Goal: Transaction & Acquisition: Obtain resource

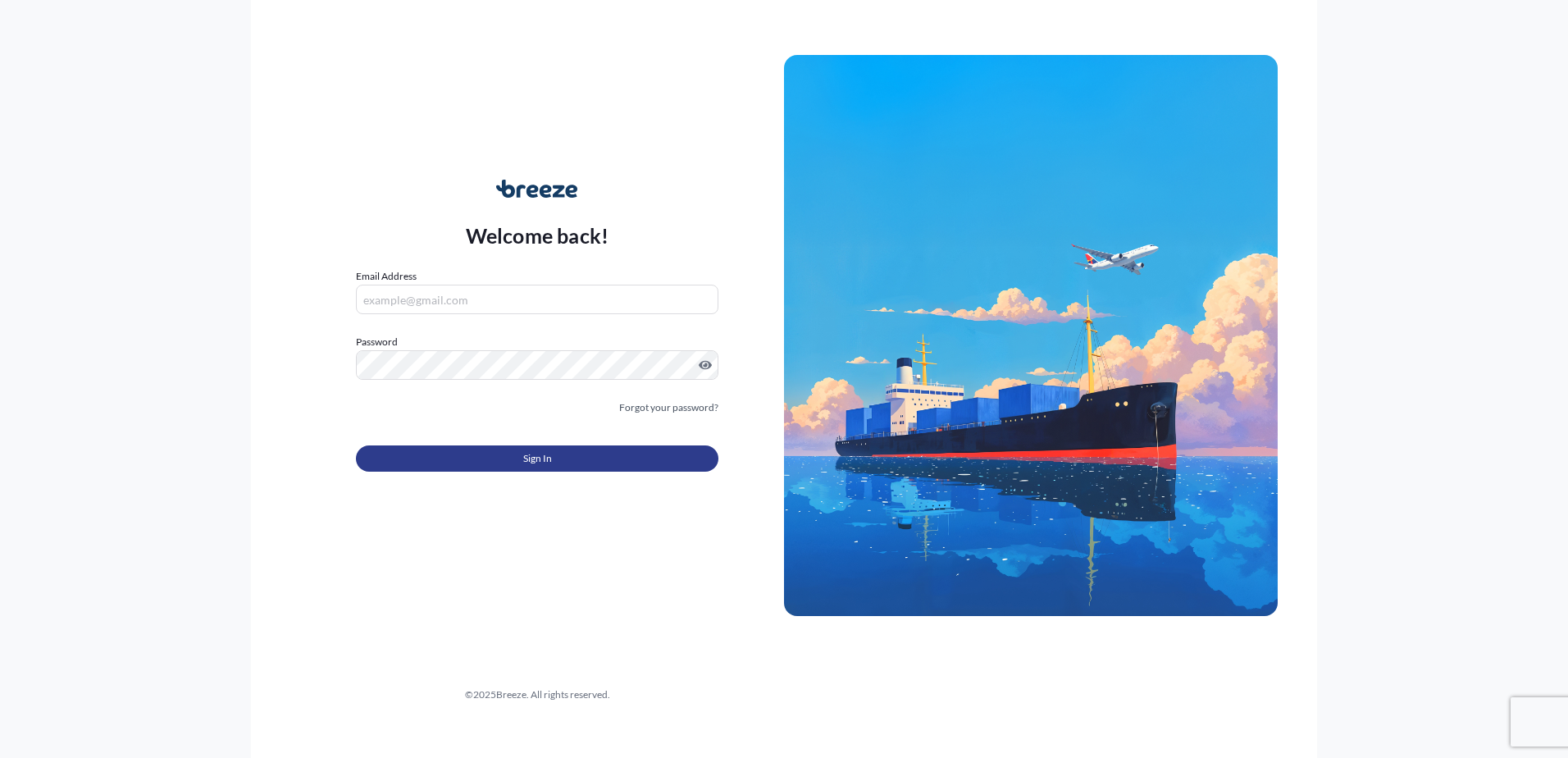
type input "[EMAIL_ADDRESS][DOMAIN_NAME]"
click at [527, 460] on span "Sign In" at bounding box center [537, 458] width 28 height 17
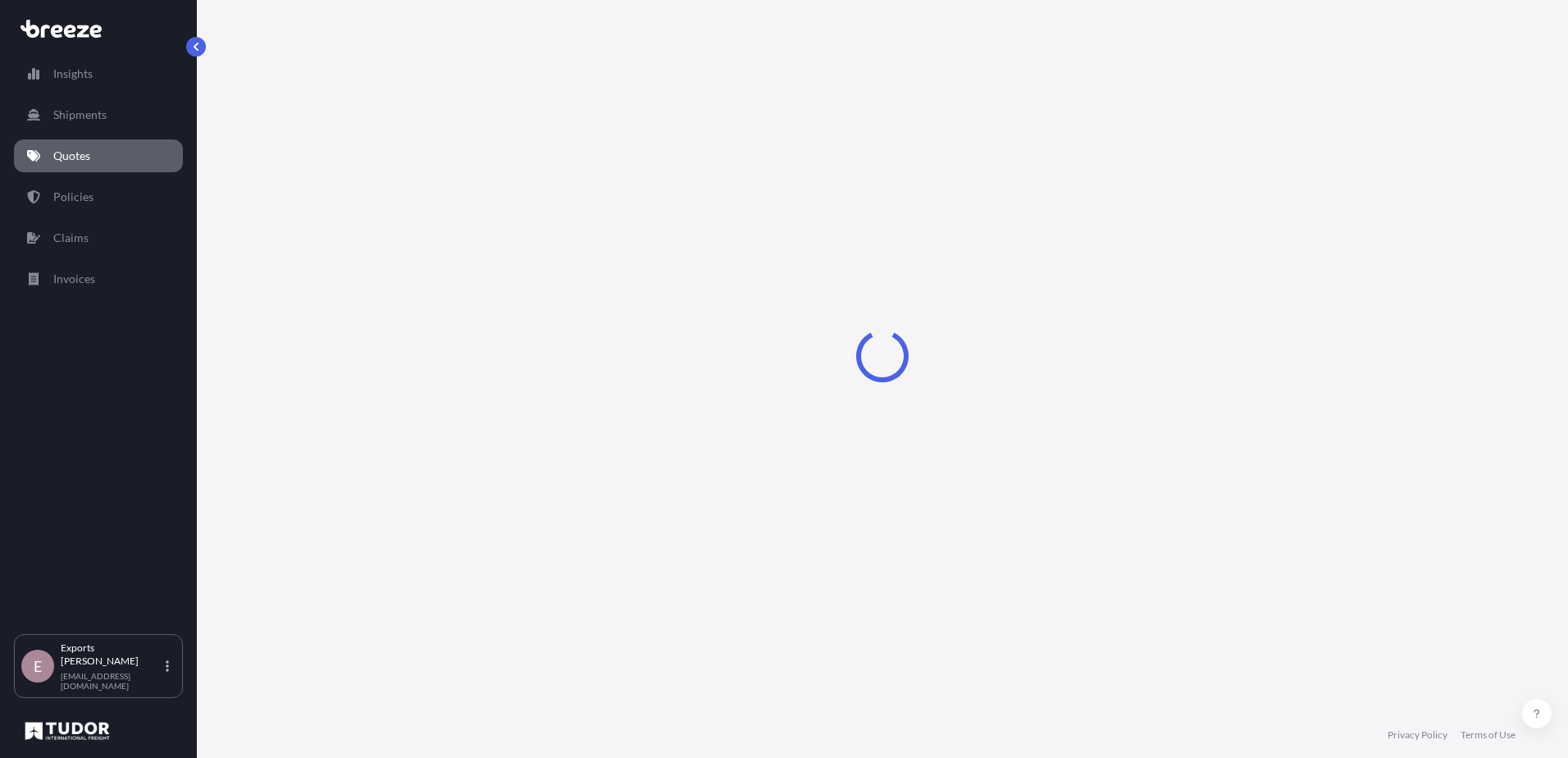
select select "Sea"
select select "1"
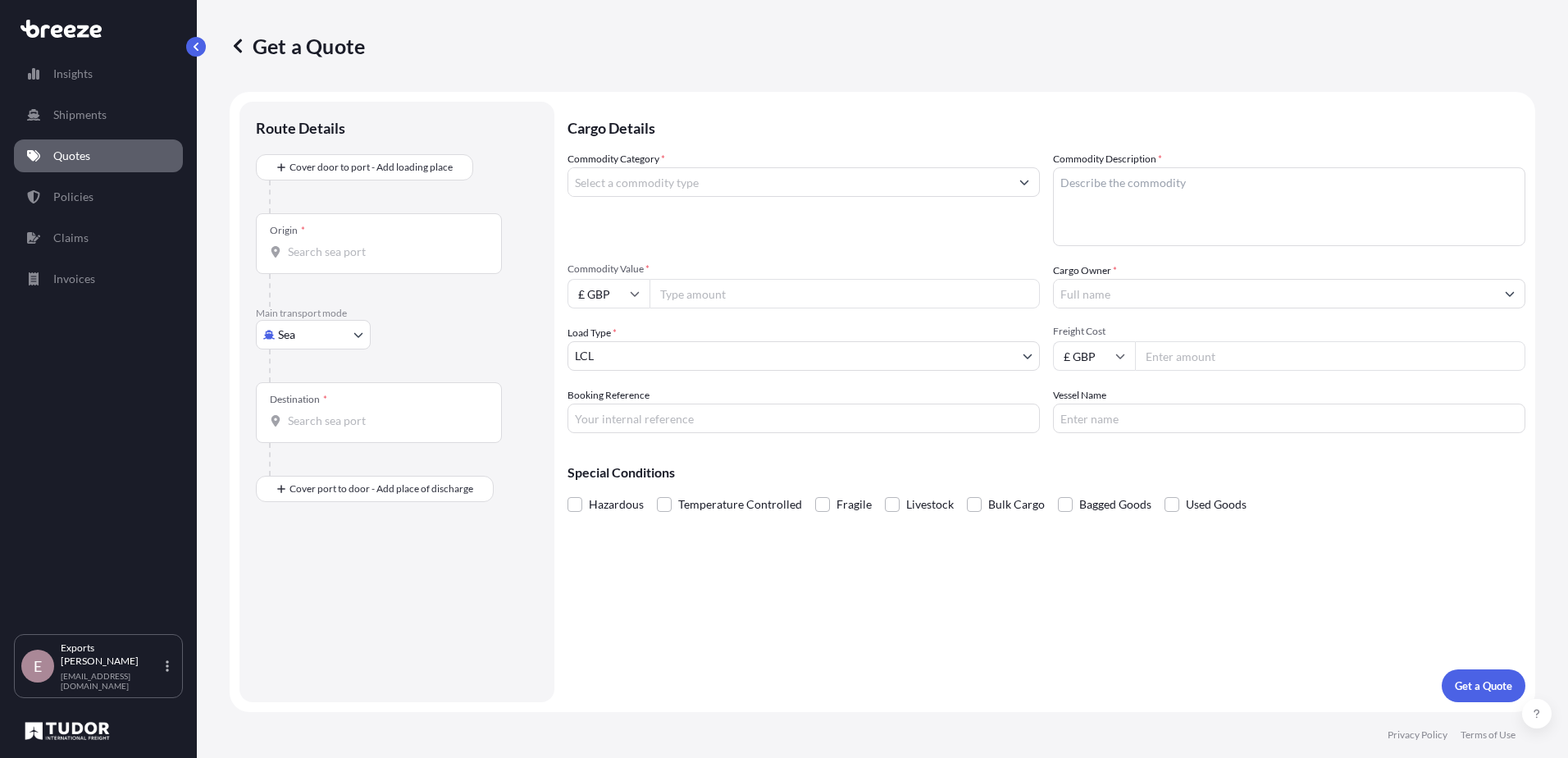
click at [343, 342] on body "Insights Shipments Quotes Policies Claims Invoices E Exports Tudor Freight [EMA…" at bounding box center [784, 379] width 1568 height 758
click at [332, 405] on div "Air" at bounding box center [313, 407] width 101 height 29
select select "Air"
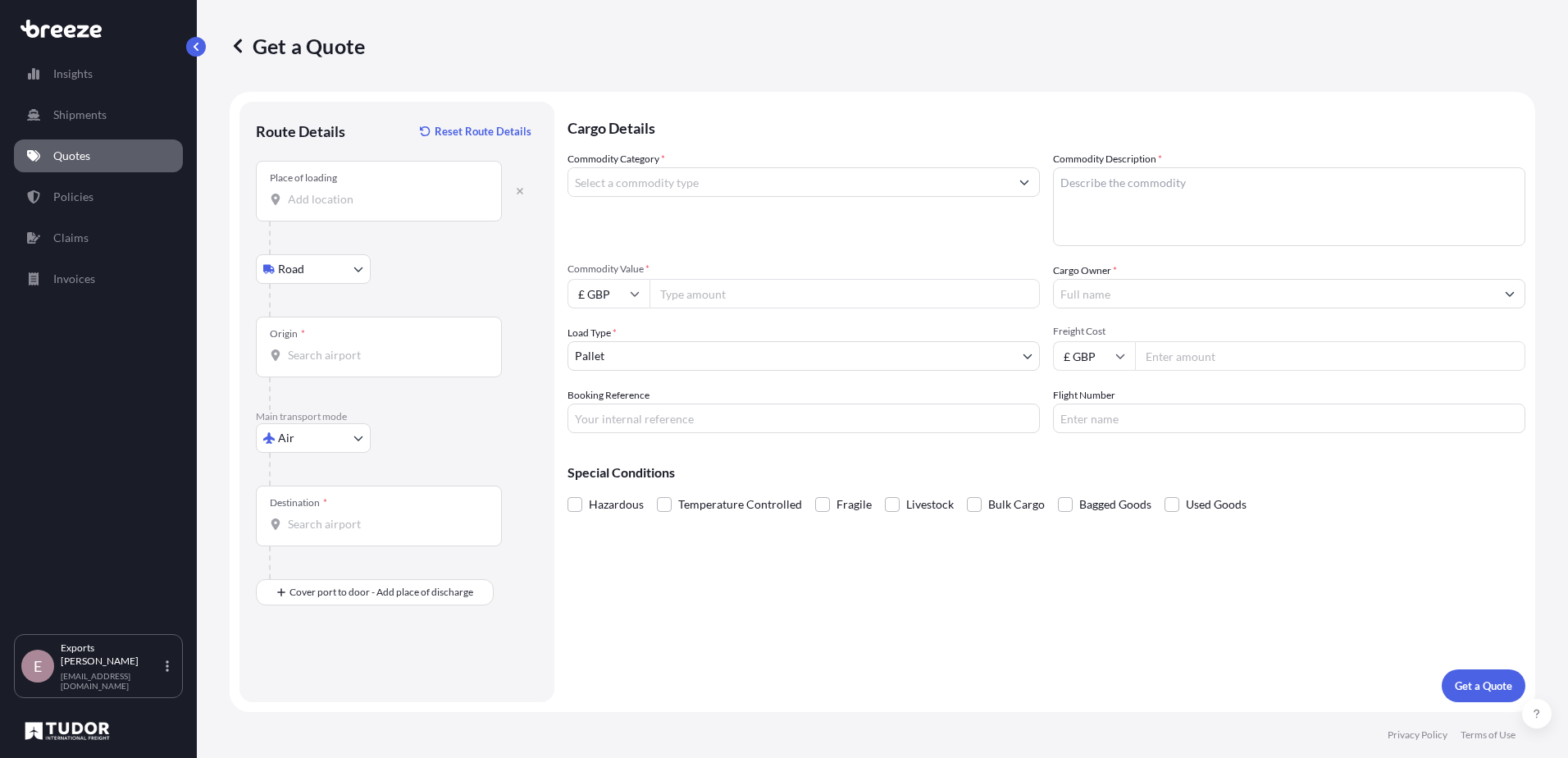
click at [338, 343] on div "Origin *" at bounding box center [379, 346] width 246 height 60
click at [338, 347] on input "Origin *" at bounding box center [384, 355] width 193 height 17
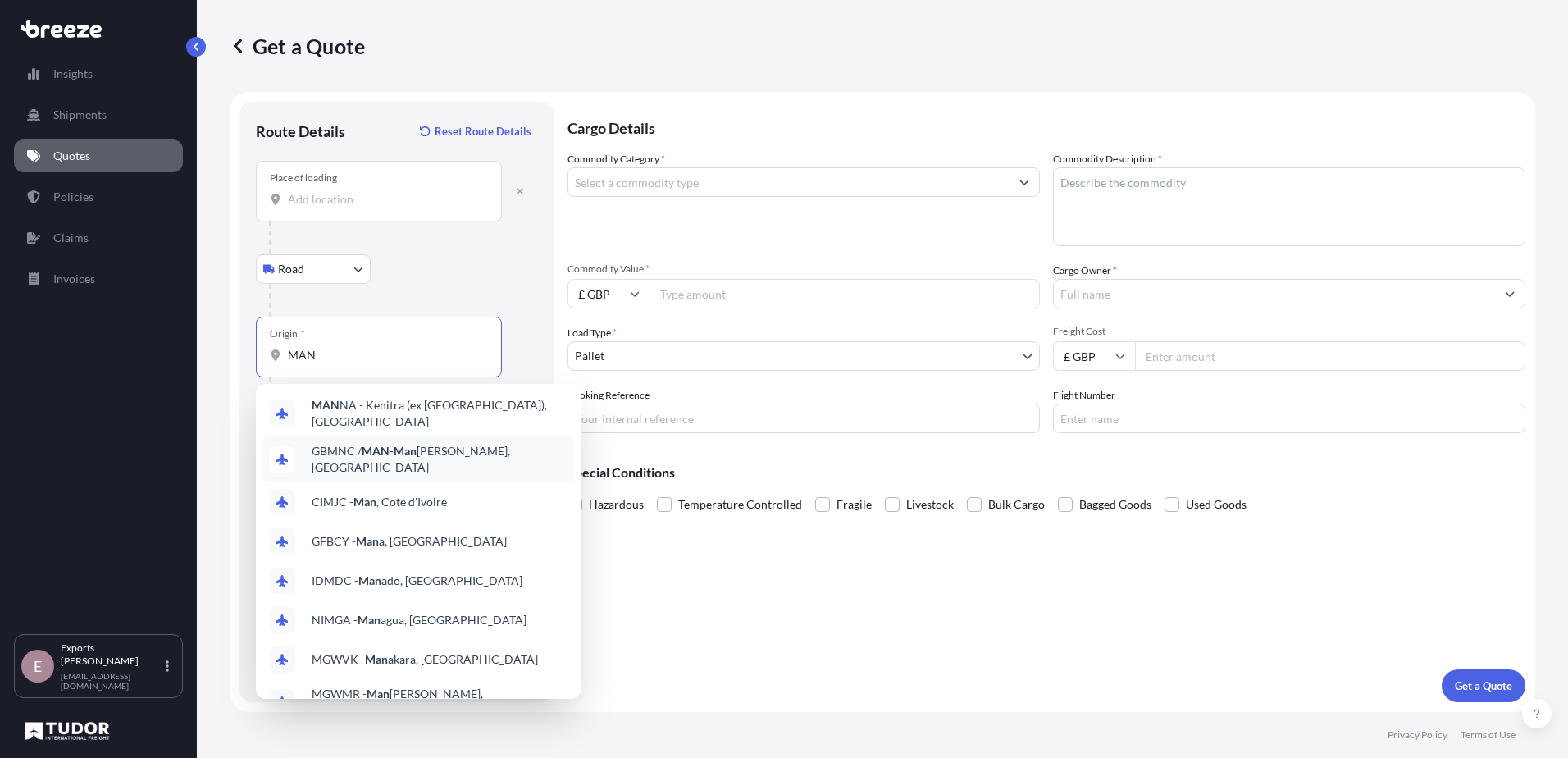
click at [424, 453] on span "GBMNC / MAN - Man [PERSON_NAME], [GEOGRAPHIC_DATA]" at bounding box center [439, 459] width 256 height 33
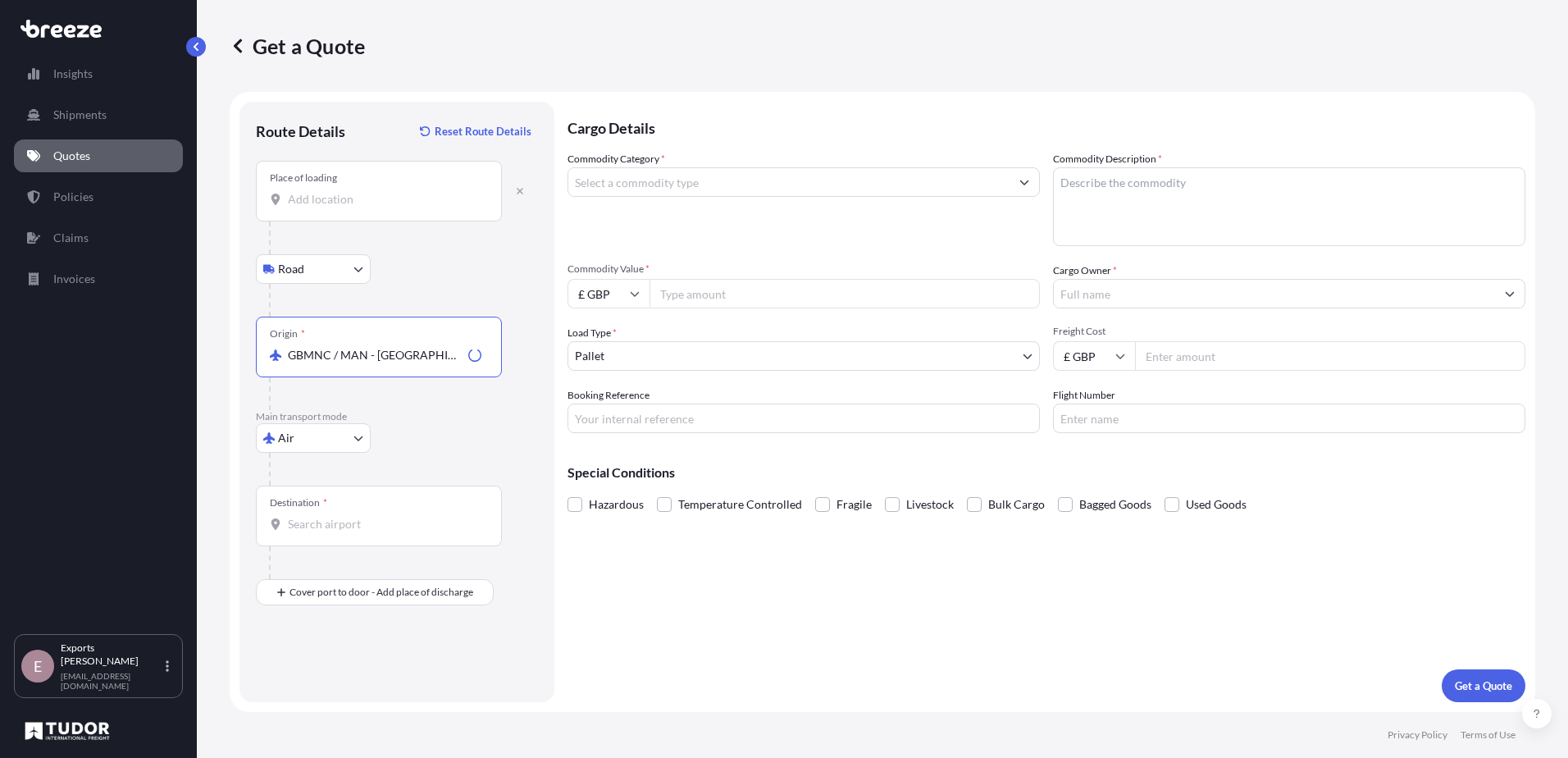
type input "GBMNC / MAN - [GEOGRAPHIC_DATA], [GEOGRAPHIC_DATA]"
click at [336, 501] on div "Destination *" at bounding box center [379, 516] width 246 height 60
click at [336, 516] on input "Destination *" at bounding box center [384, 524] width 193 height 17
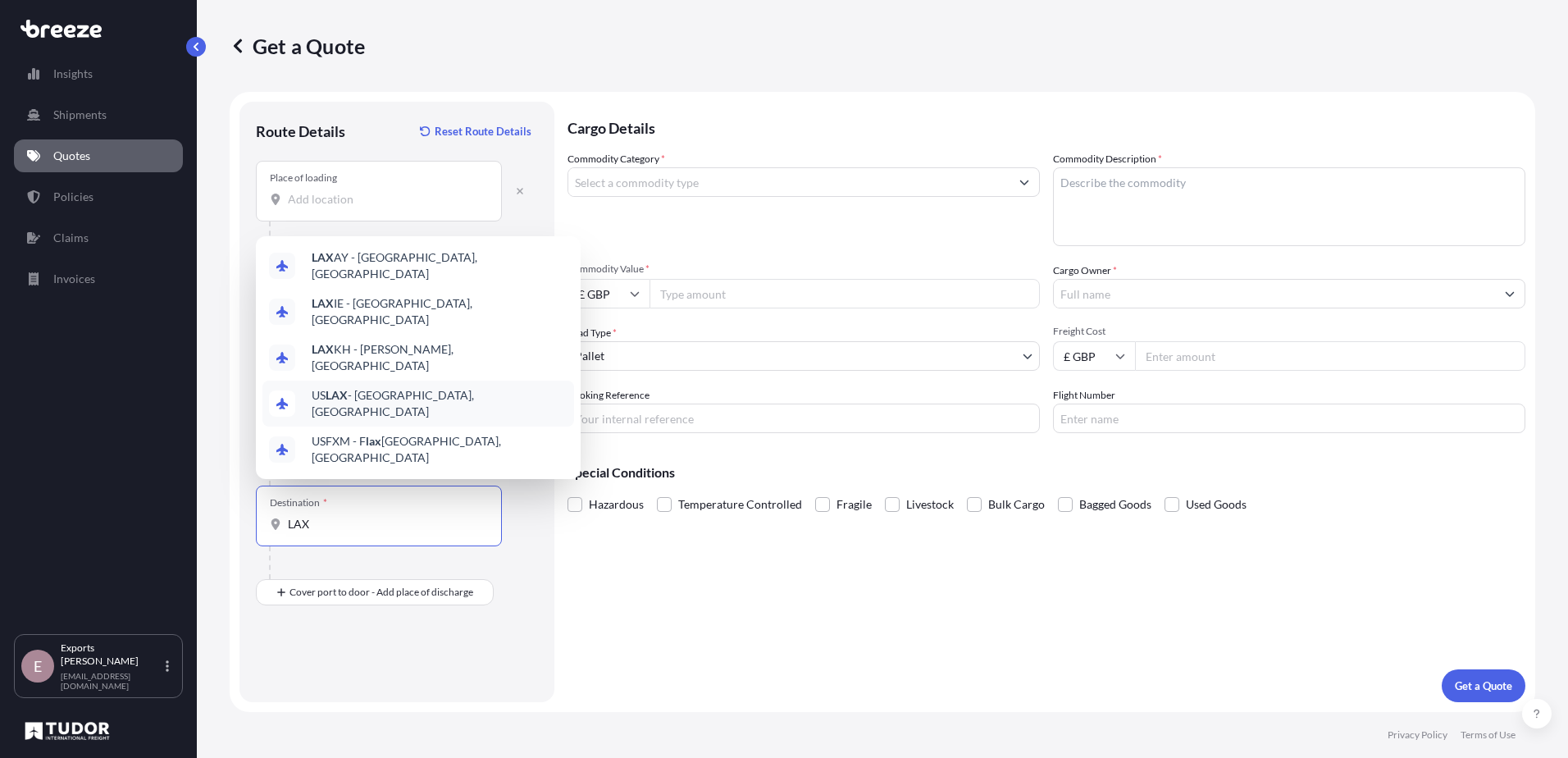
click at [388, 414] on span "US LAX - [GEOGRAPHIC_DATA], [GEOGRAPHIC_DATA]" at bounding box center [439, 404] width 256 height 33
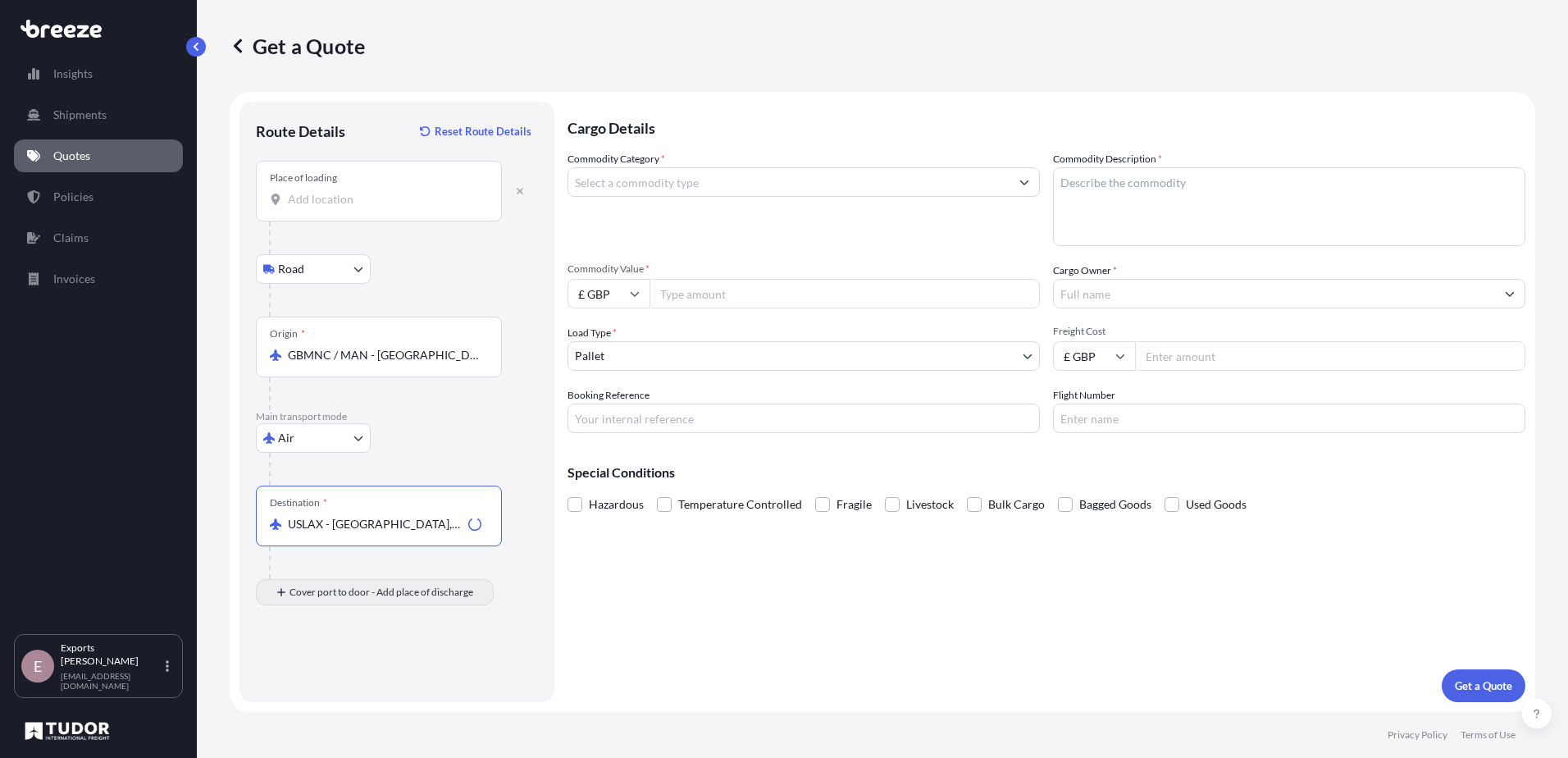
type input "USLAX - [GEOGRAPHIC_DATA], [GEOGRAPHIC_DATA]"
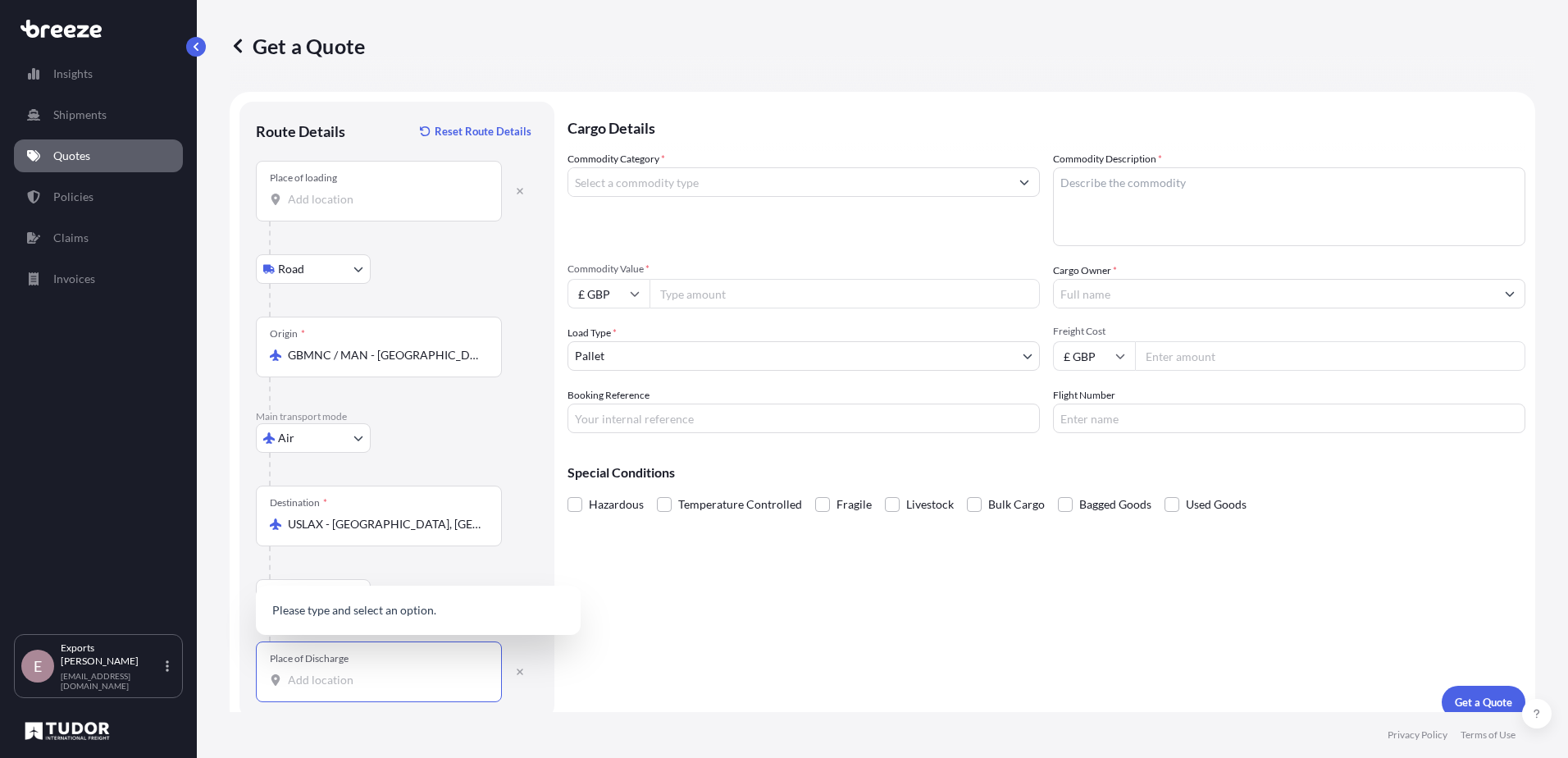
click at [402, 676] on input "Place of Discharge" at bounding box center [384, 679] width 193 height 17
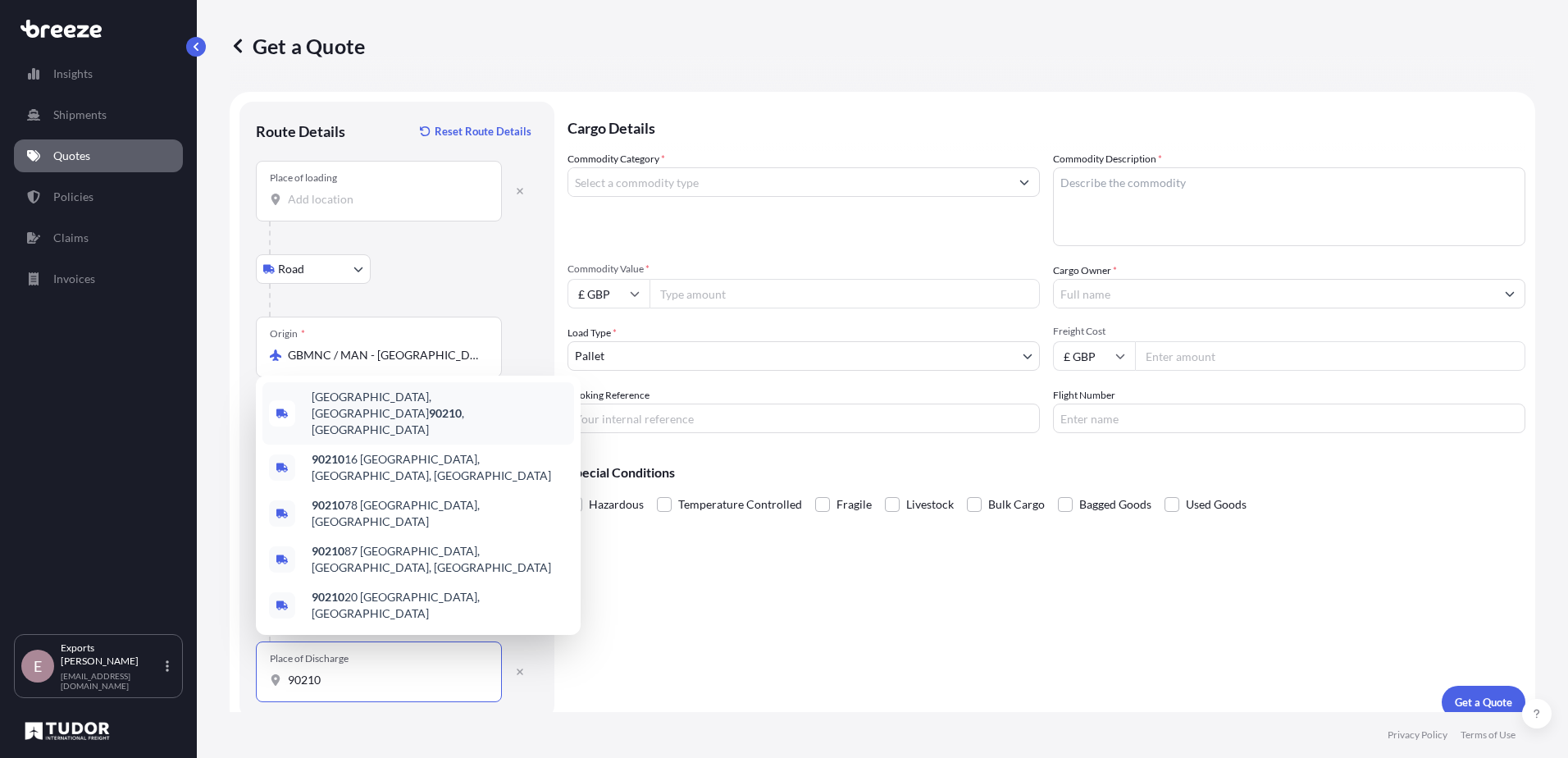
click at [447, 445] on div "[GEOGRAPHIC_DATA], CA 90210 , [GEOGRAPHIC_DATA]" at bounding box center [418, 414] width 311 height 62
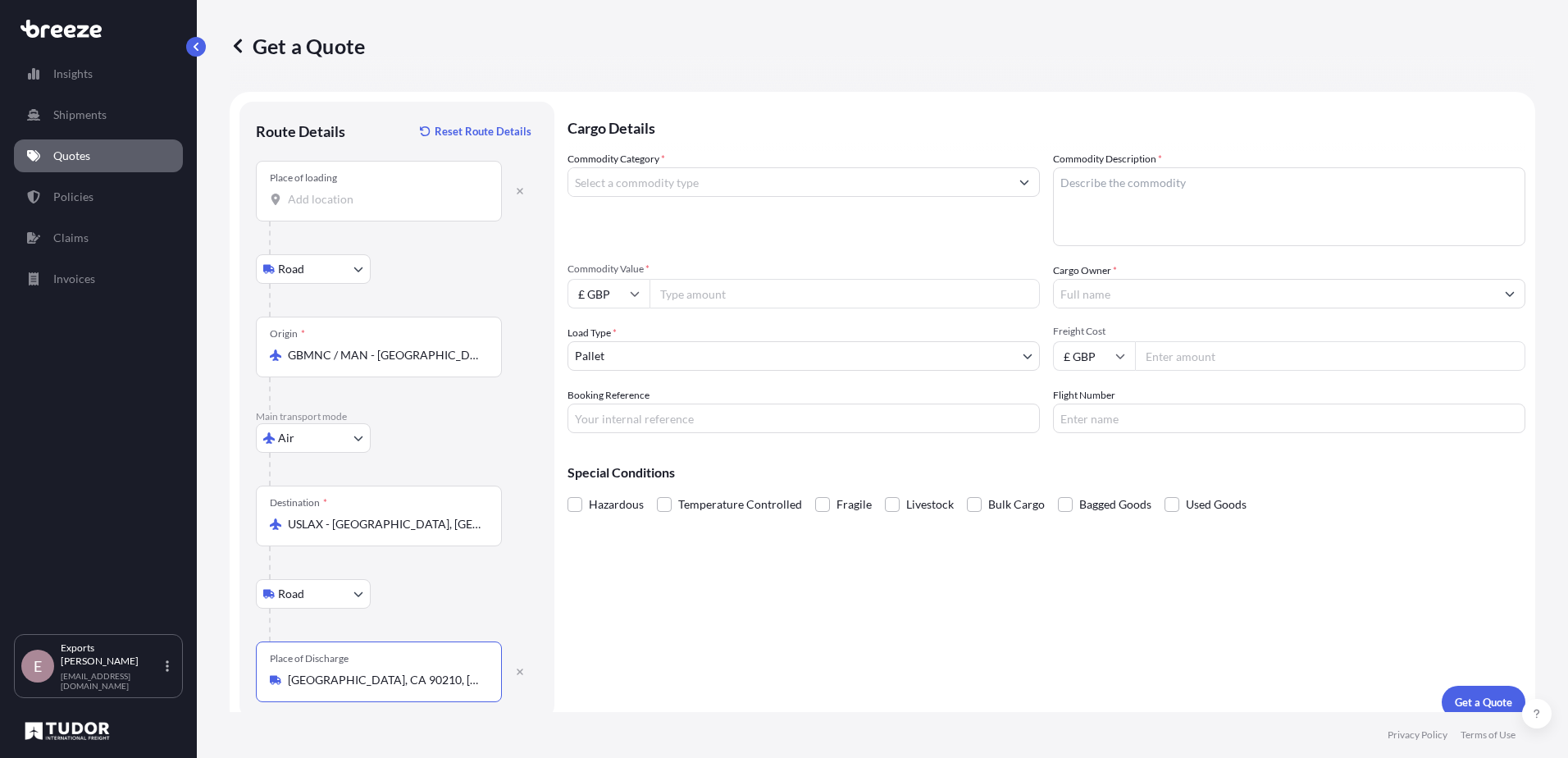
type input "[GEOGRAPHIC_DATA], CA 90210, [GEOGRAPHIC_DATA]"
click at [695, 180] on input "Commodity Category *" at bounding box center [788, 181] width 441 height 29
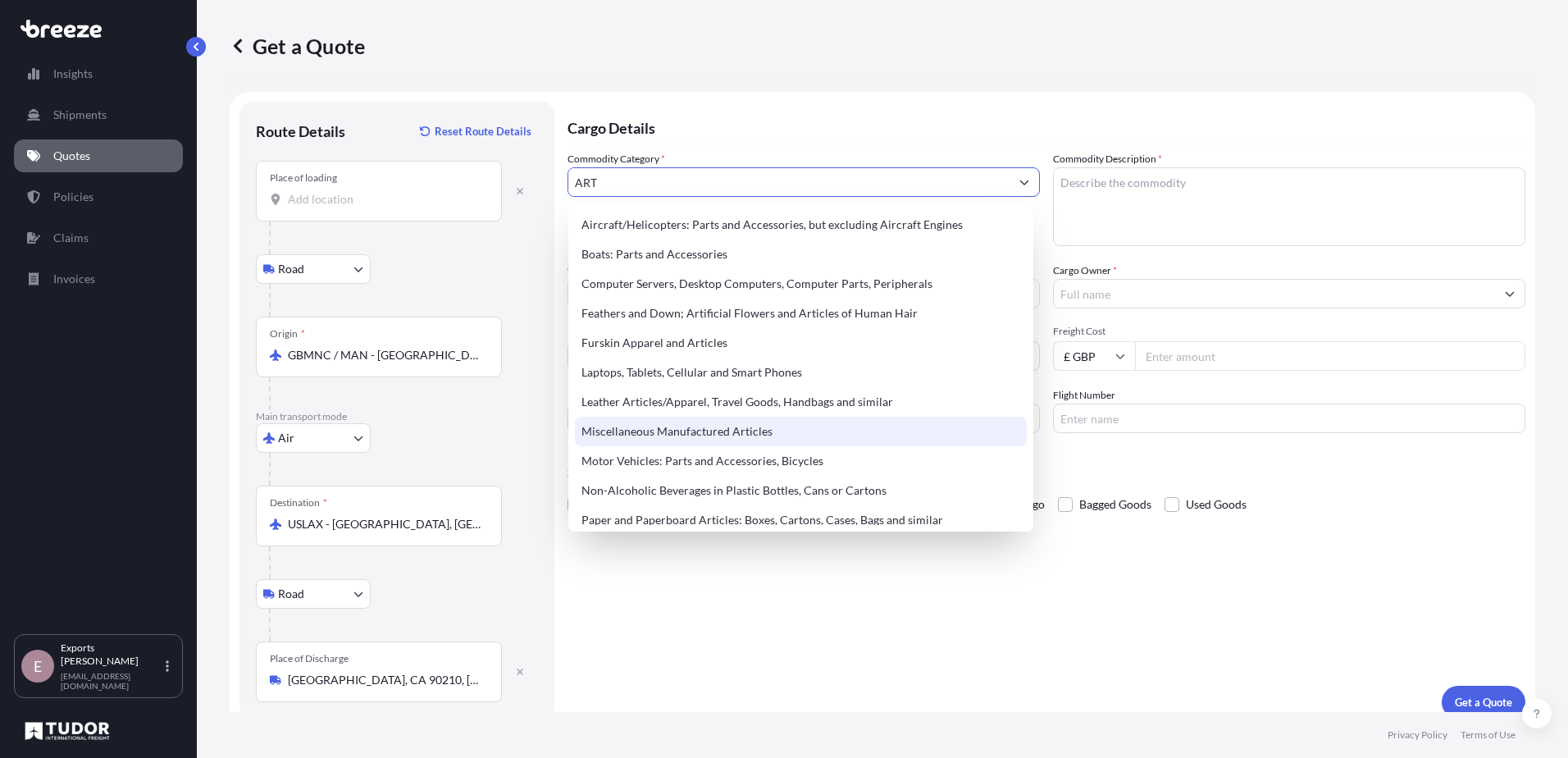
click at [732, 434] on div "Miscellaneous Manufactured Articles" at bounding box center [800, 431] width 452 height 29
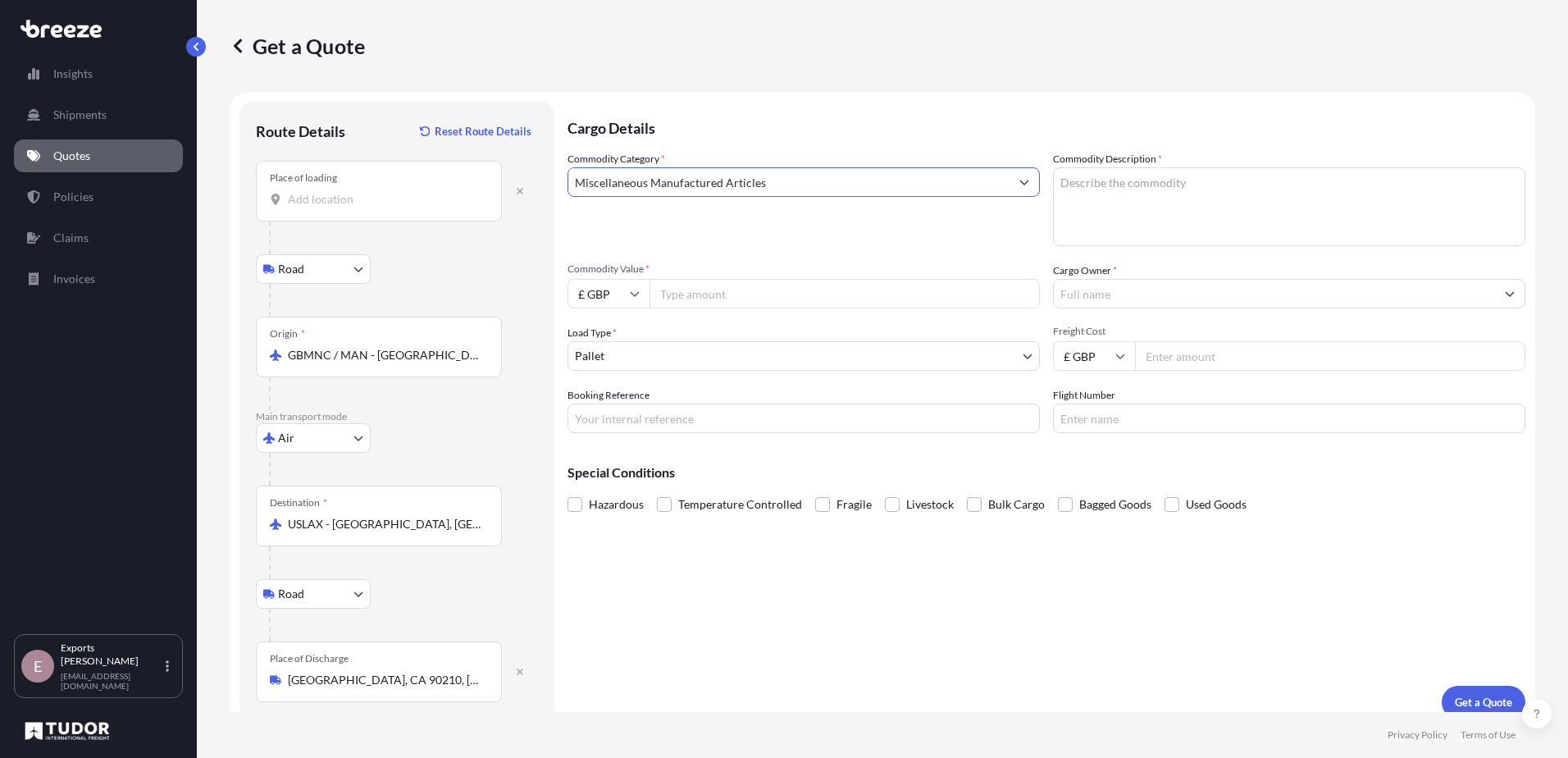
type input "Miscellaneous Manufactured Articles"
click at [1146, 195] on textarea "Commodity Description *" at bounding box center [1289, 206] width 472 height 79
type textarea "SCULPTURE"
click at [798, 304] on input "Commodity Value *" at bounding box center [845, 294] width 390 height 29
type input "9000"
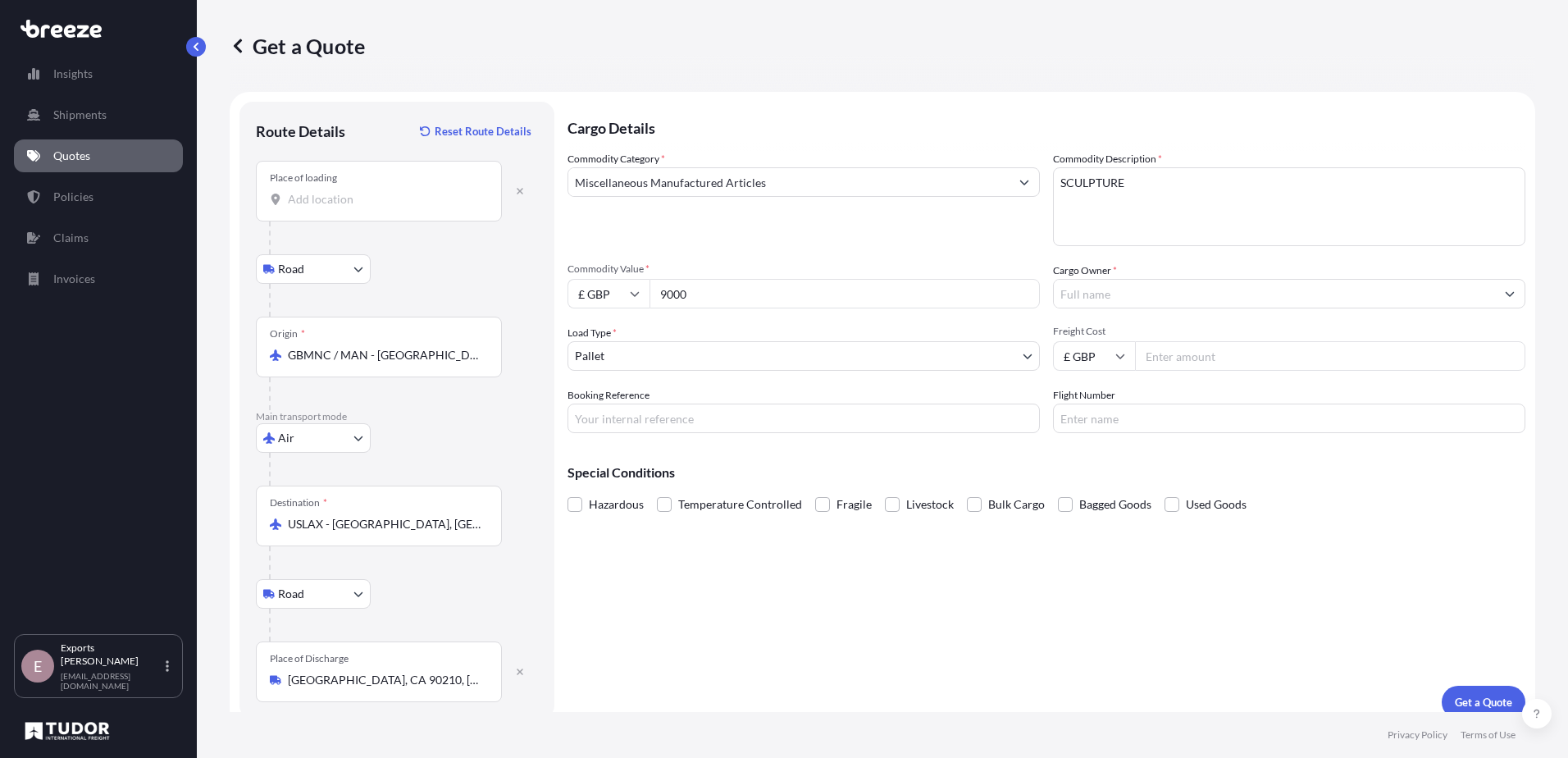
click at [1086, 296] on input "Cargo Owner *" at bounding box center [1274, 294] width 441 height 29
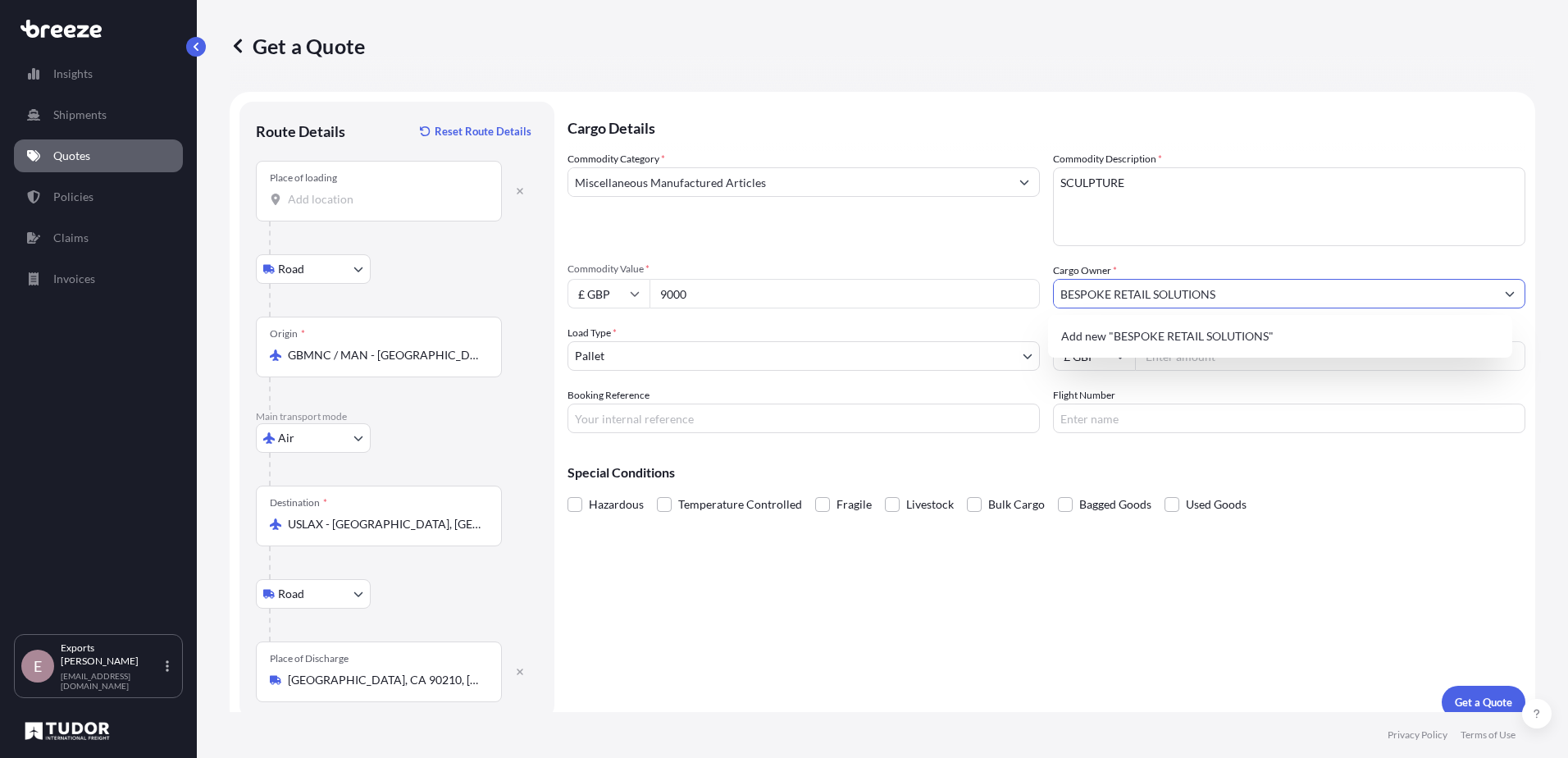
type input "BESPOKE RETAIL SOLUTIONS"
click at [1345, 459] on div "Special Conditions Hazardous Temperature Controlled Fragile Livestock Bulk Carg…" at bounding box center [1047, 481] width 958 height 70
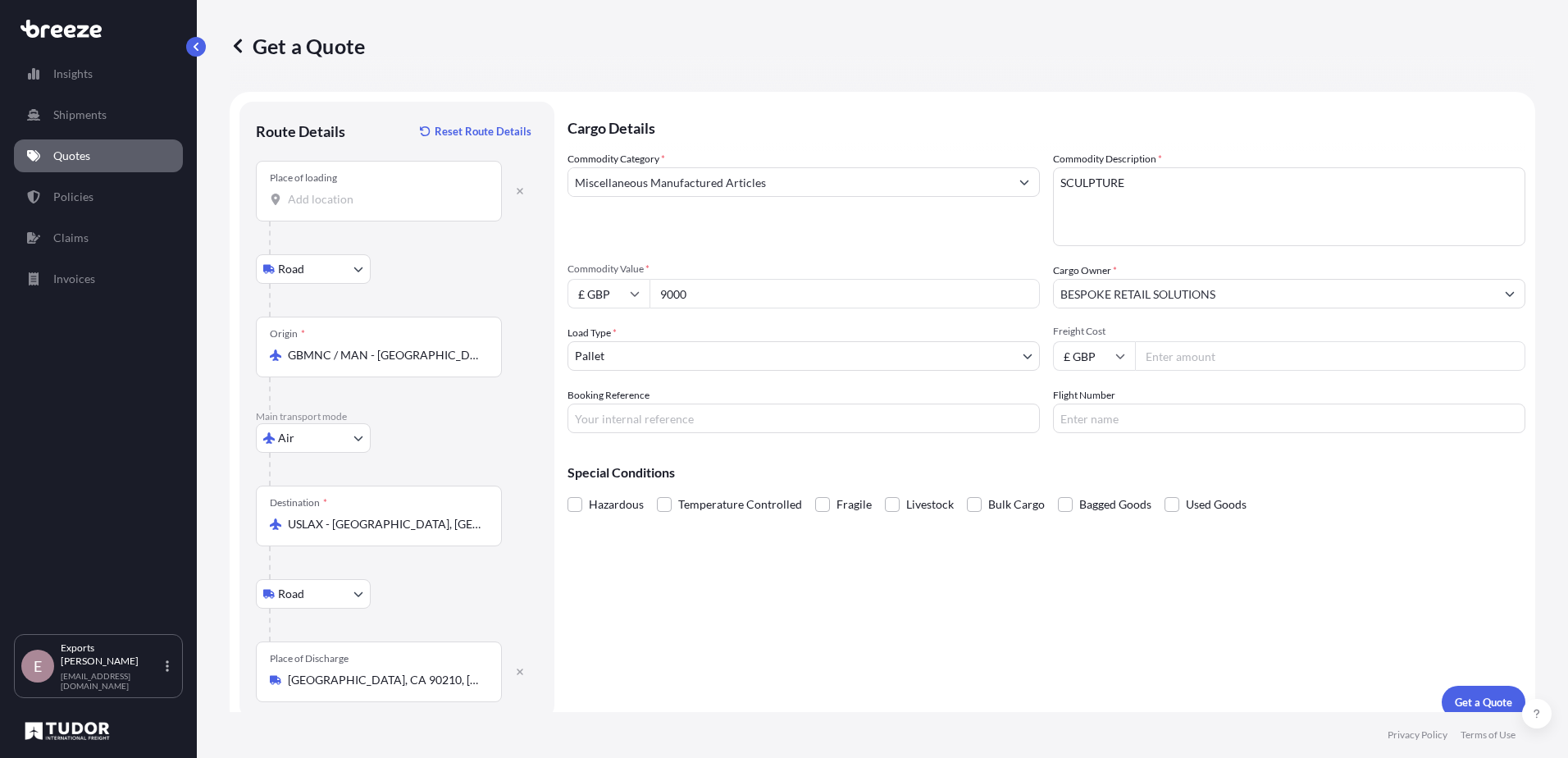
click at [869, 373] on div "Commodity Category * Miscellaneous Manufactured Articles Commodity Description …" at bounding box center [1047, 292] width 958 height 282
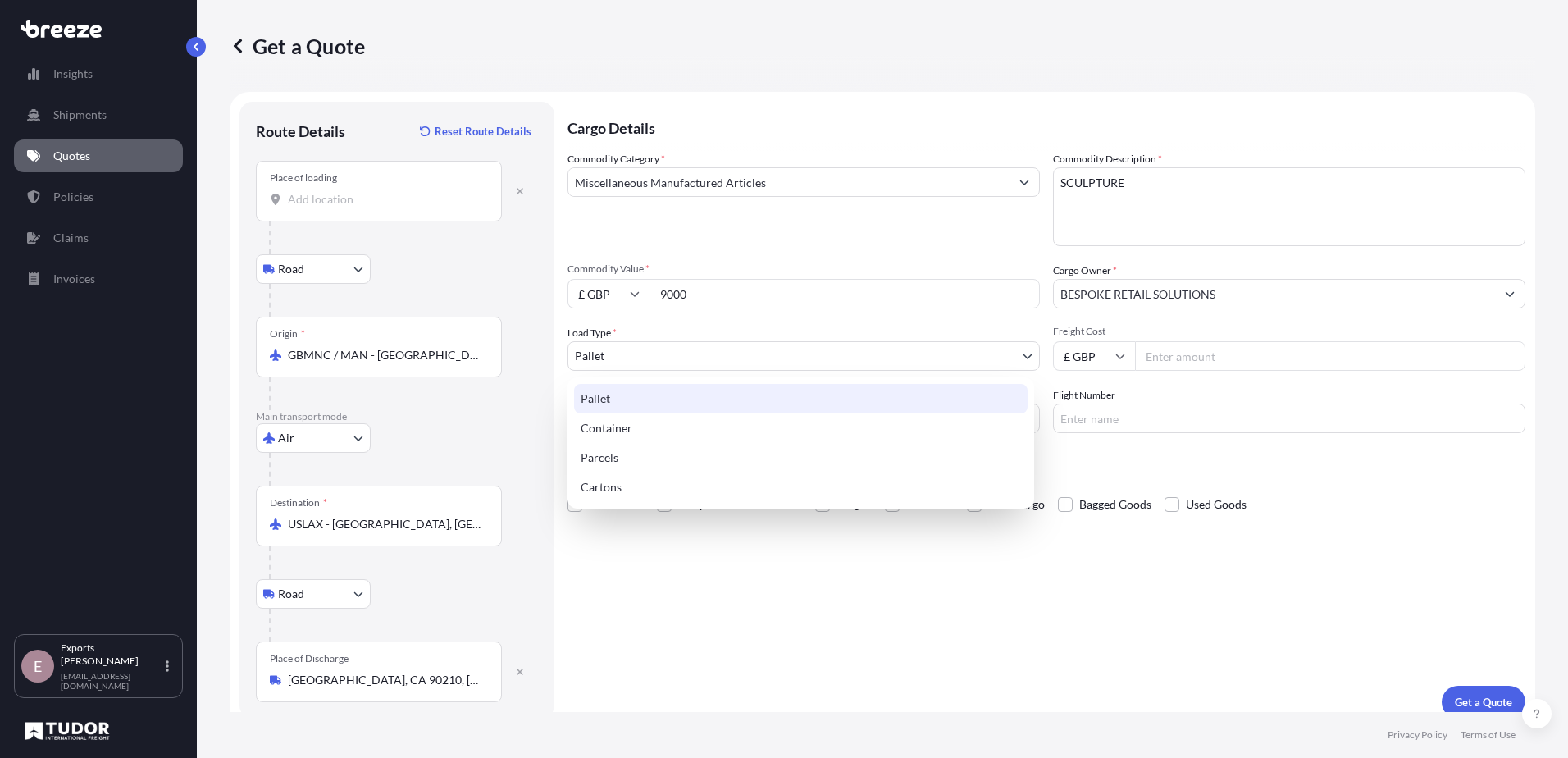
click at [866, 369] on body "1 option available. 0 options available. 1 option available. Insights Shipments…" at bounding box center [784, 379] width 1568 height 758
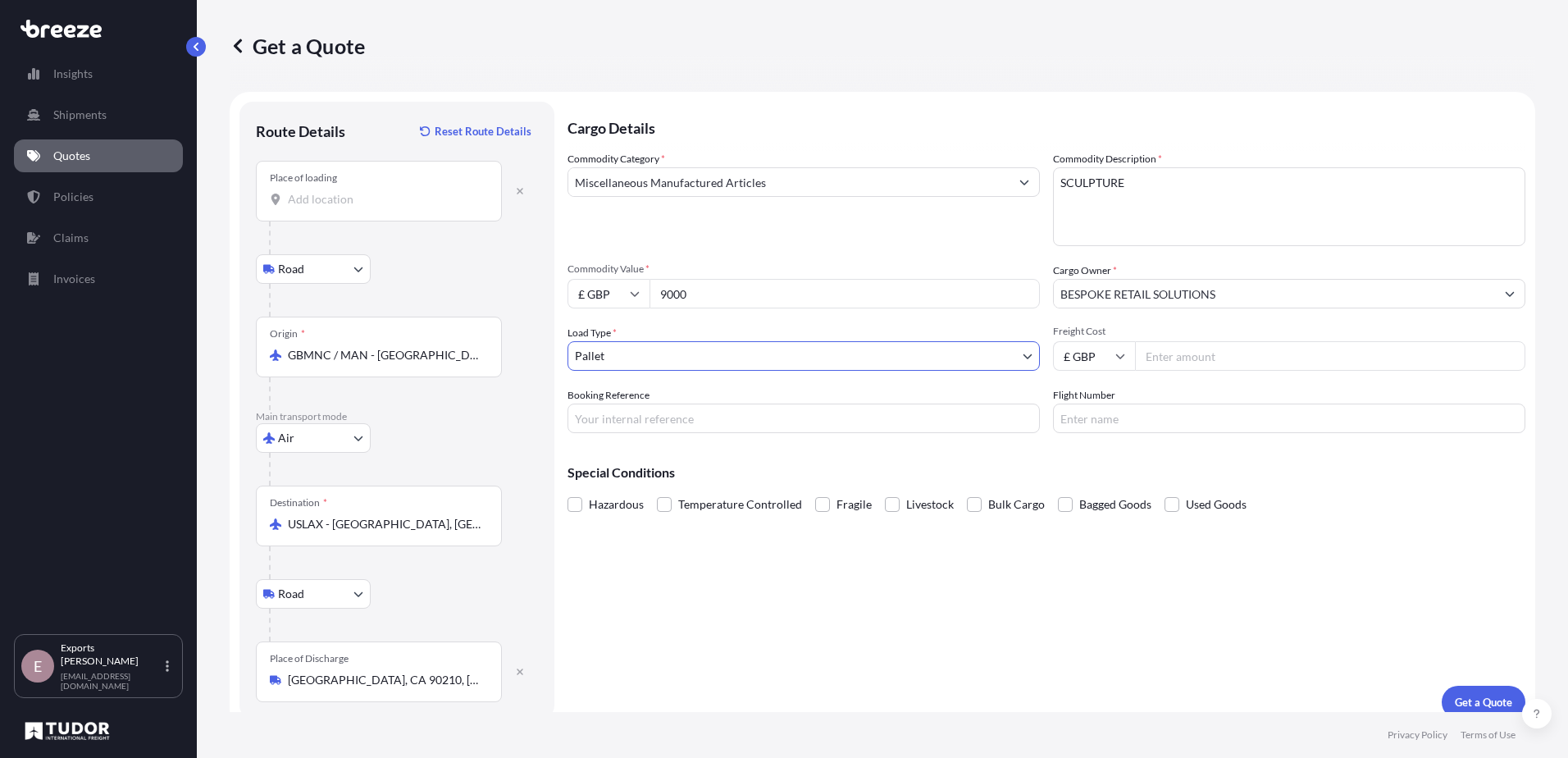
click at [663, 353] on body "Insights Shipments Quotes Policies Claims Invoices E Exports Tudor Freight [EMA…" at bounding box center [784, 379] width 1568 height 758
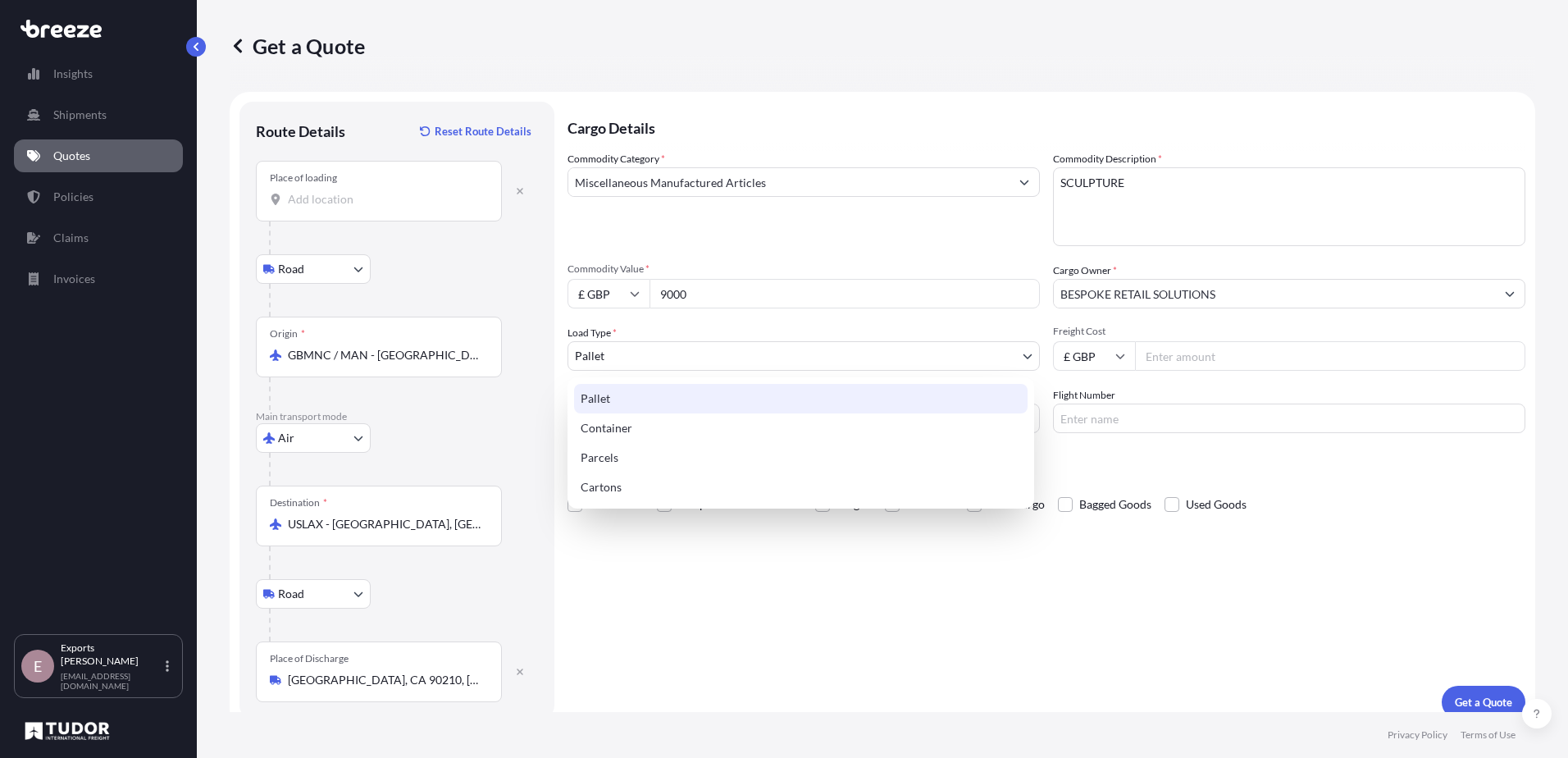
click at [642, 401] on div "Pallet" at bounding box center [800, 398] width 454 height 29
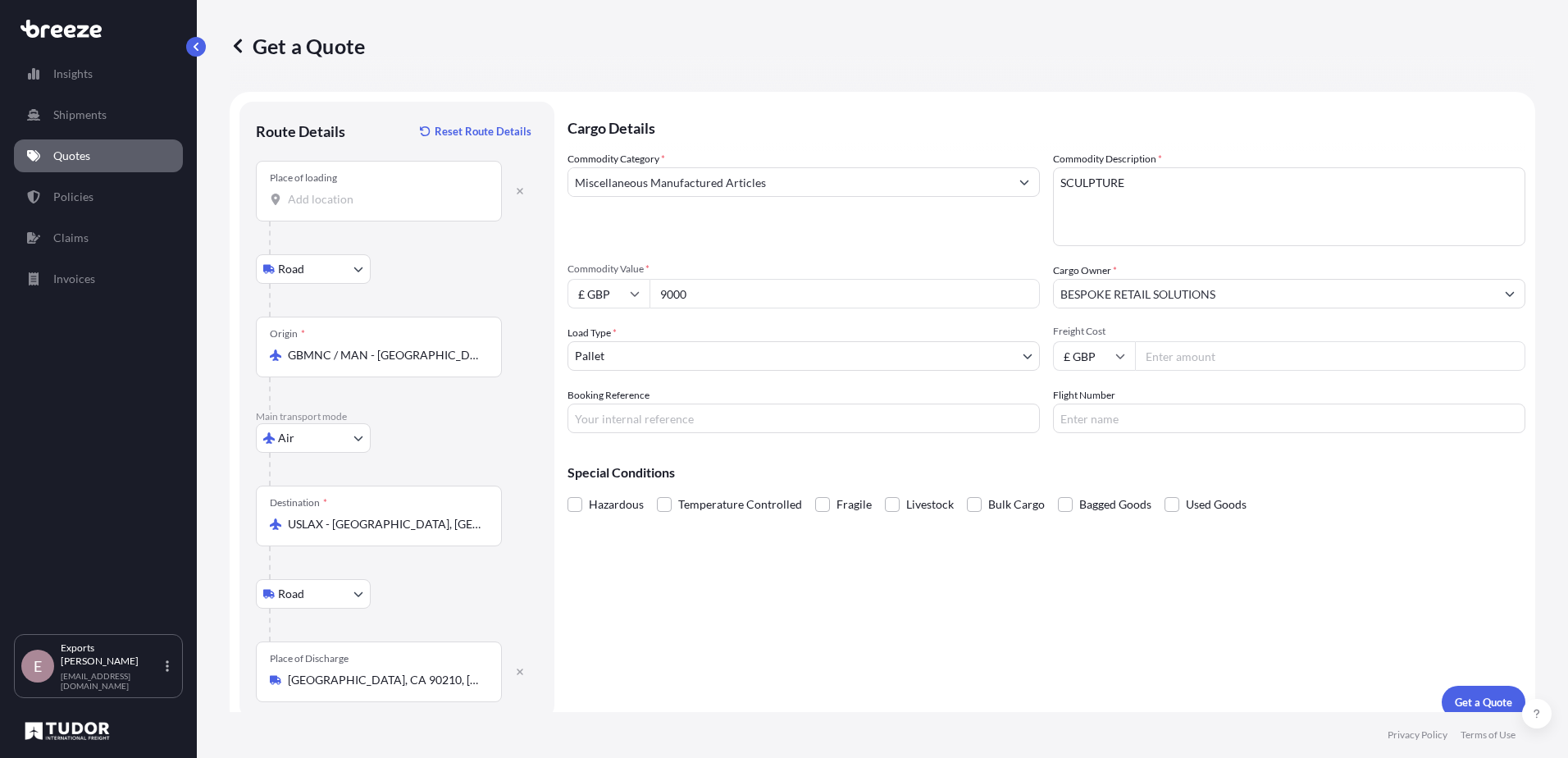
click at [1190, 357] on input "Freight Cost" at bounding box center [1330, 356] width 390 height 29
type input "1715"
click at [828, 424] on input "Booking Reference" at bounding box center [804, 419] width 472 height 29
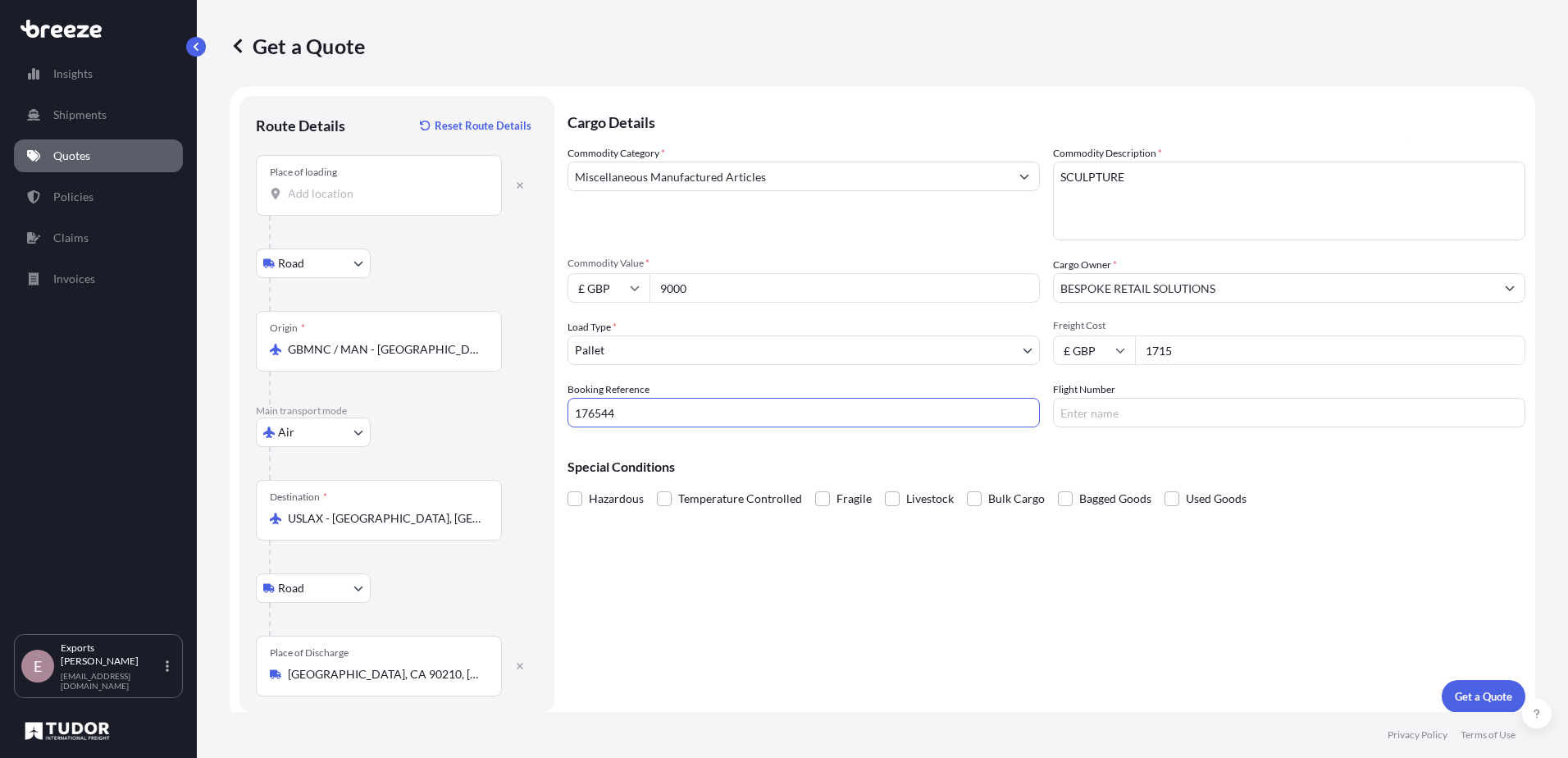
scroll to position [17, 0]
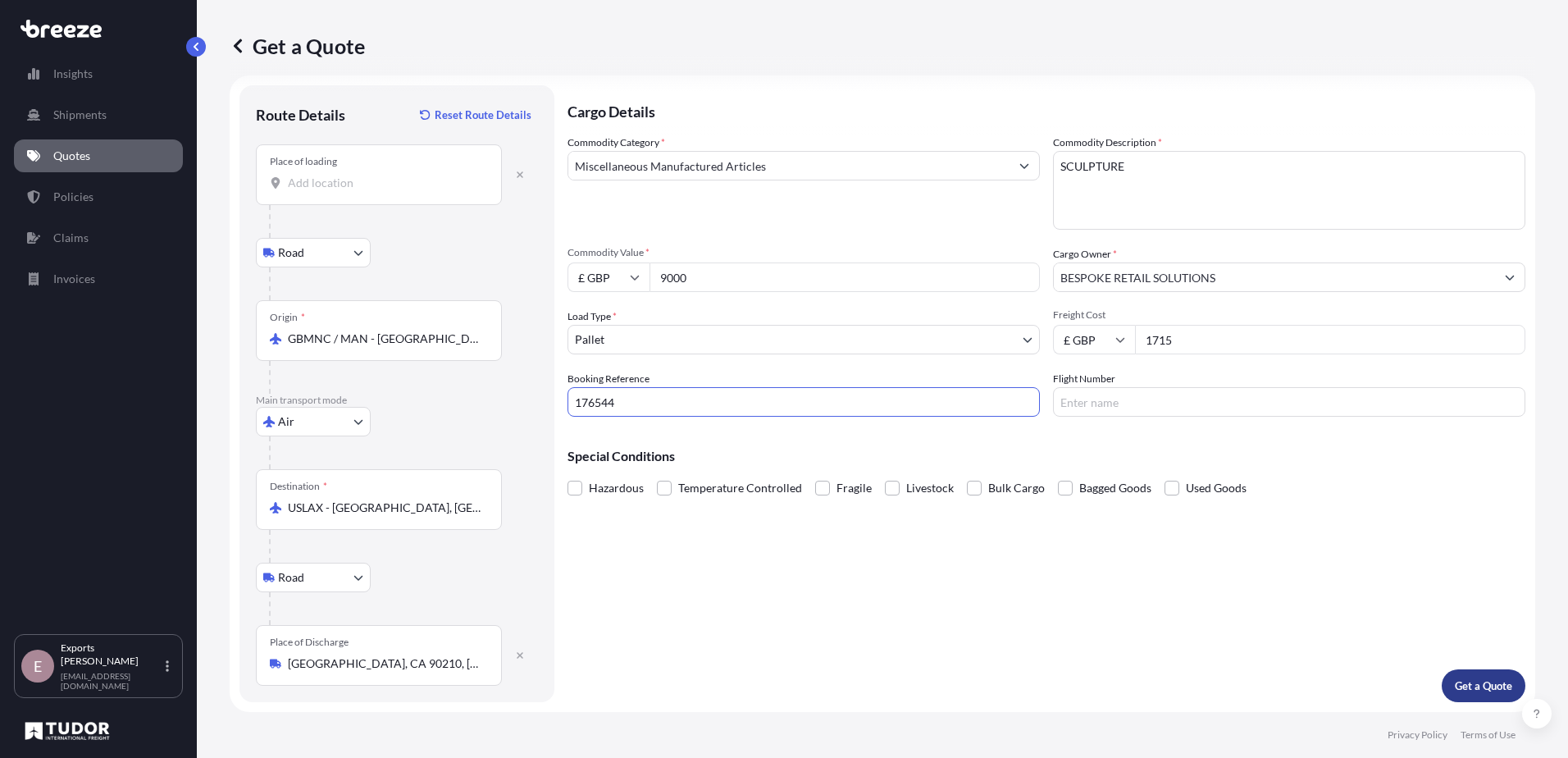
type input "176544"
click at [1486, 679] on p "Get a Quote" at bounding box center [1483, 685] width 58 height 17
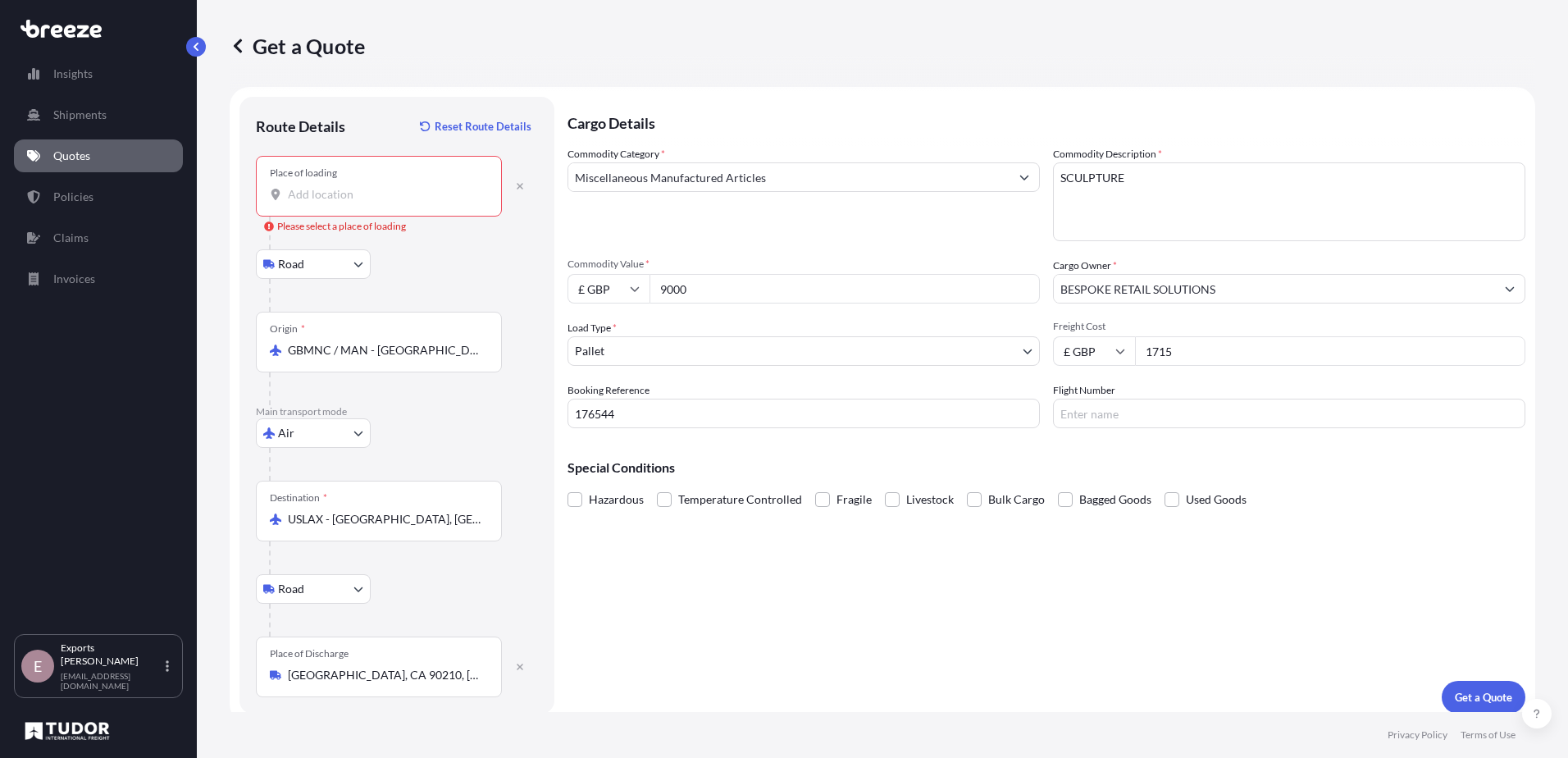
scroll to position [0, 0]
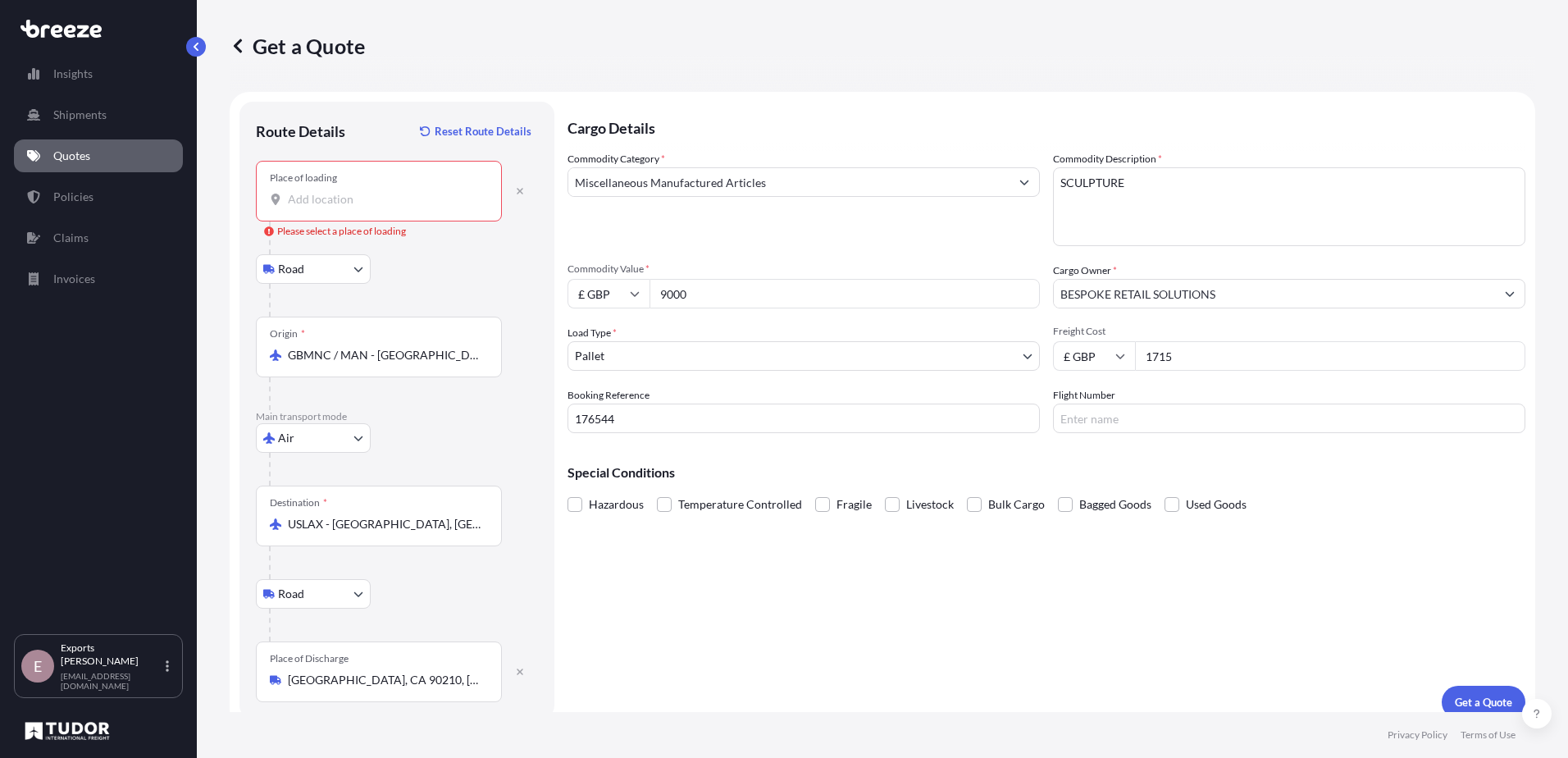
click at [360, 199] on input "Place of loading Please select a place of loading" at bounding box center [384, 199] width 193 height 17
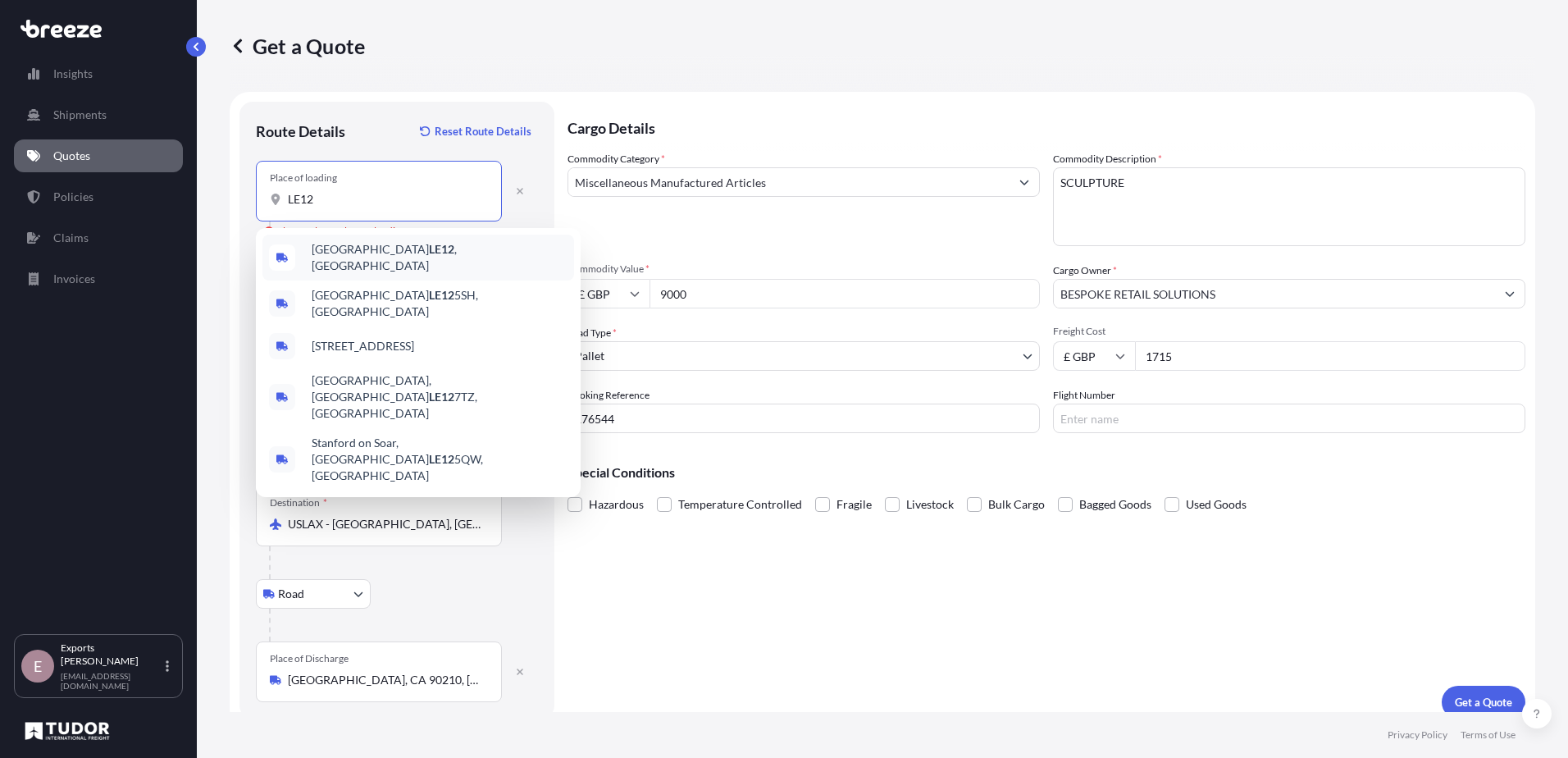
click at [396, 245] on div "Loughborough LE12 , [GEOGRAPHIC_DATA]" at bounding box center [418, 257] width 311 height 46
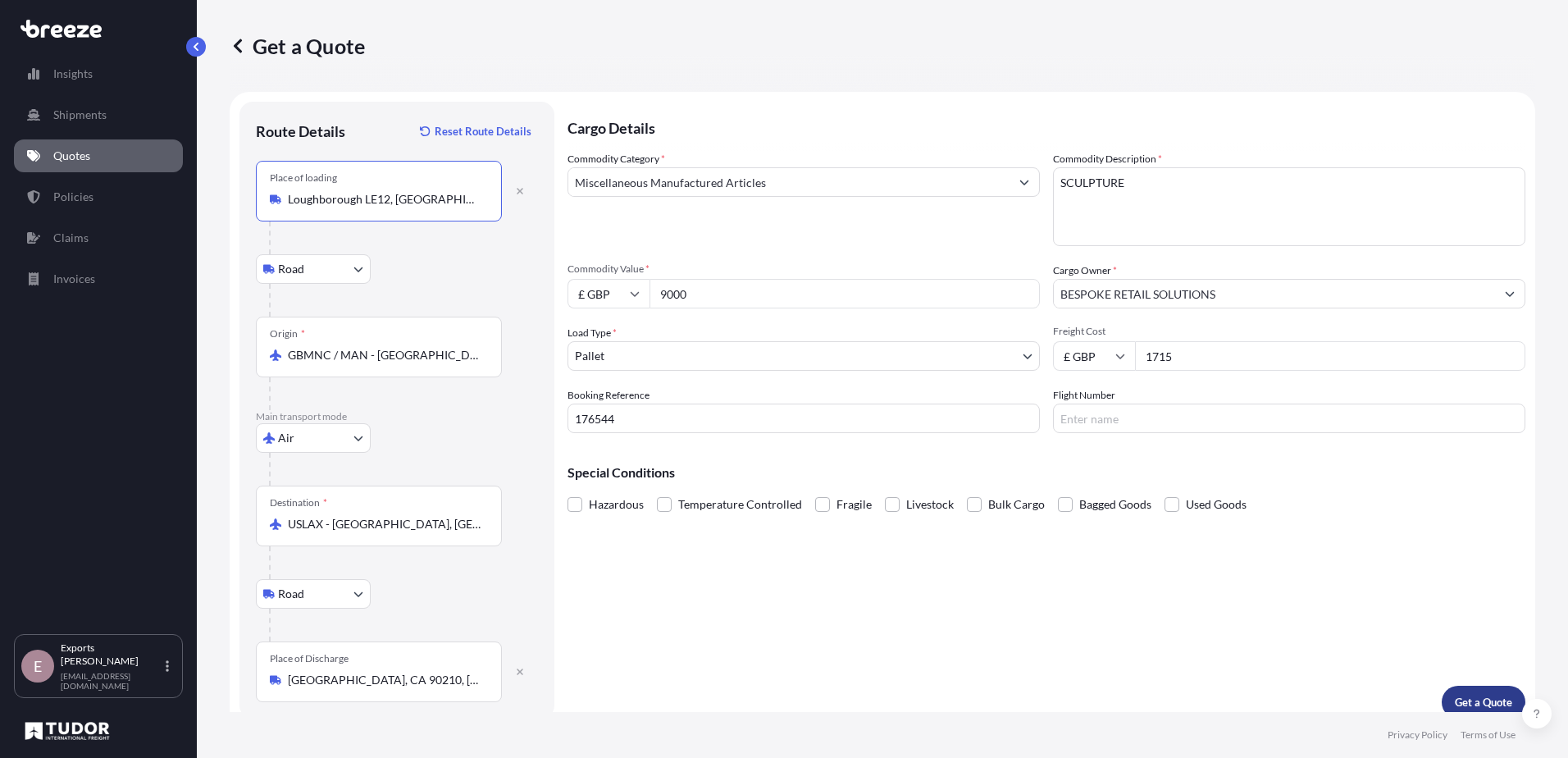
type input "Loughborough LE12, [GEOGRAPHIC_DATA]"
click at [1478, 692] on button "Get a Quote" at bounding box center [1484, 702] width 84 height 33
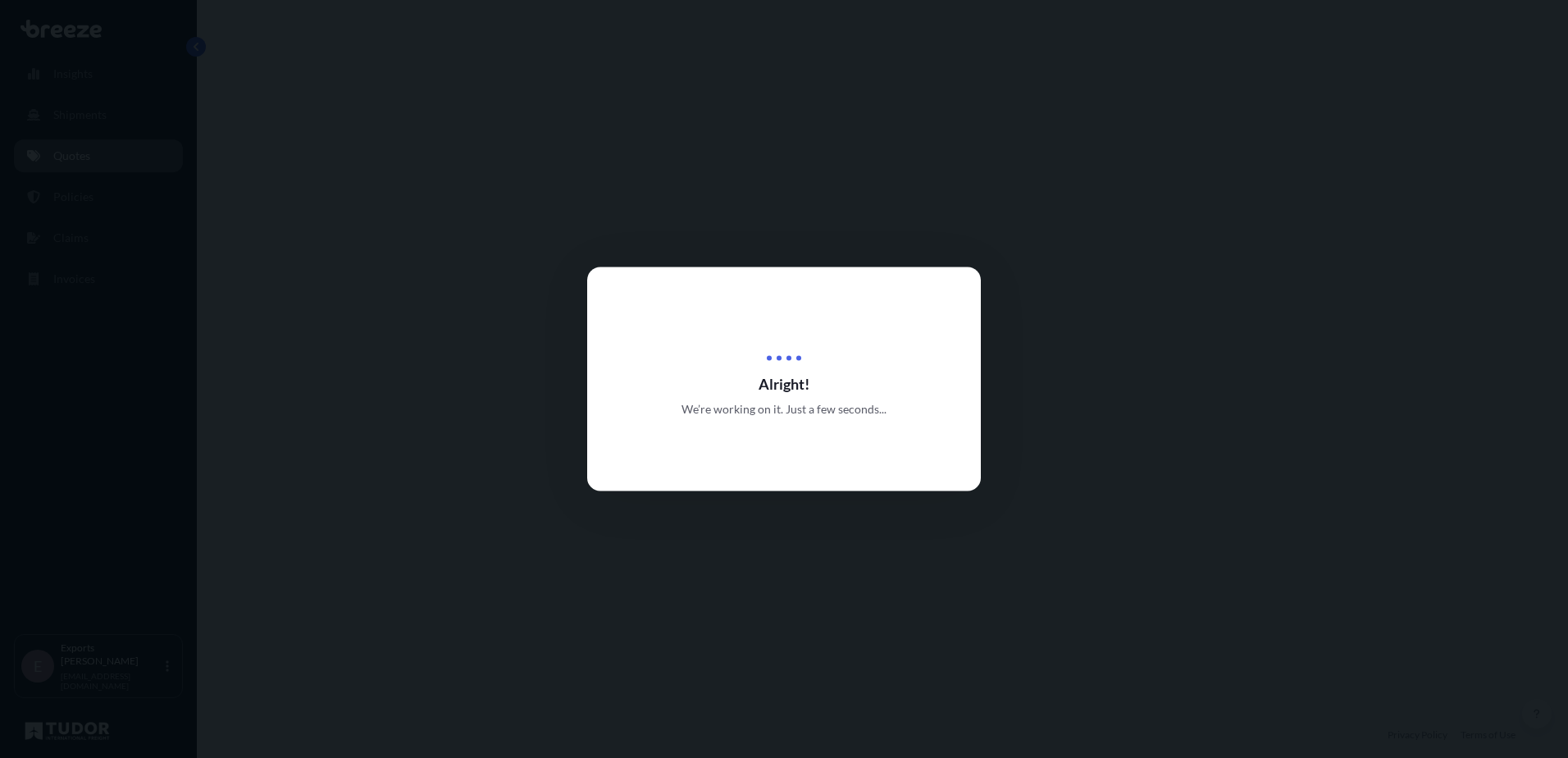
select select "Road"
select select "Air"
select select "Road"
select select "1"
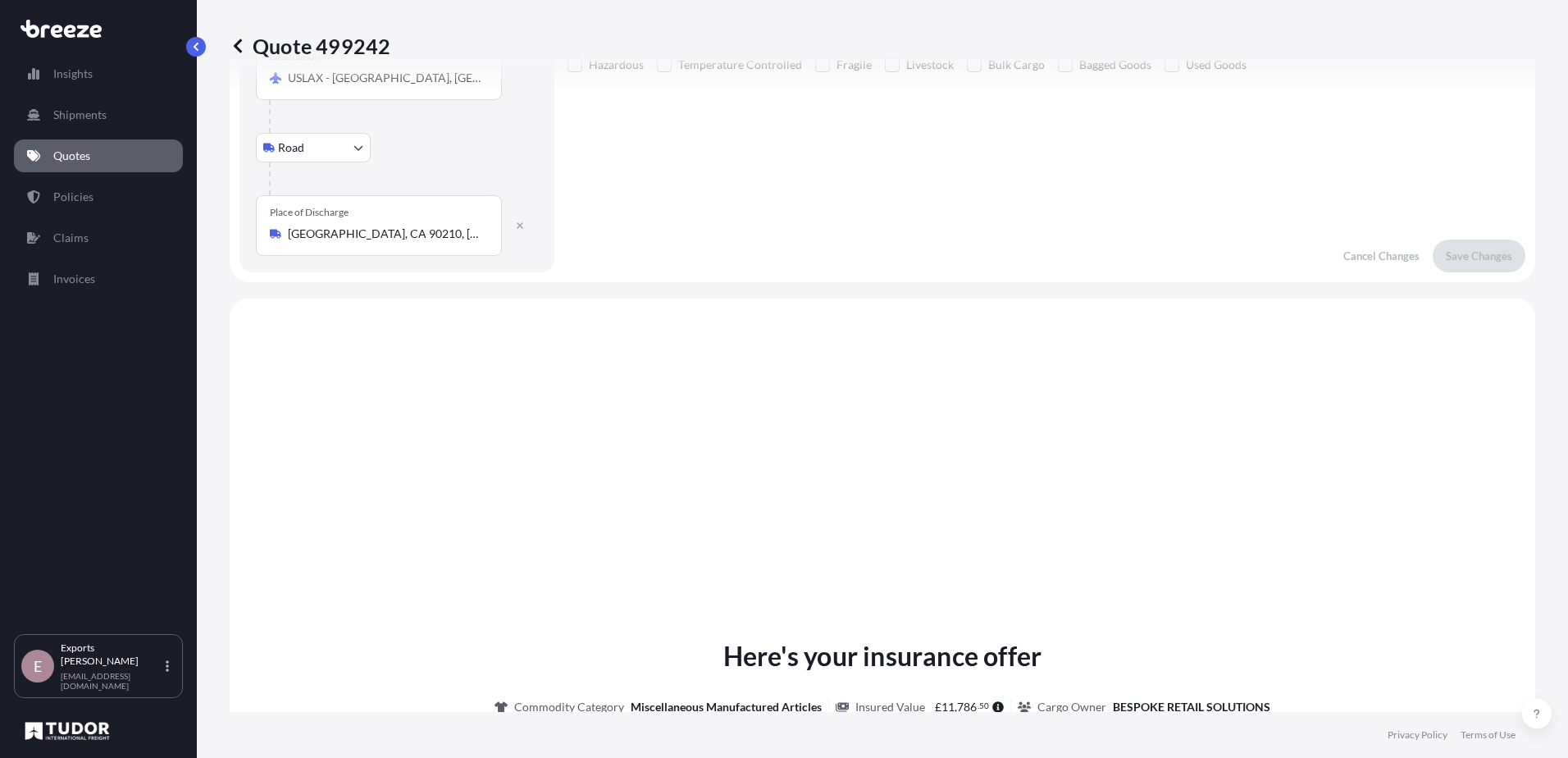
scroll to position [656, 0]
